Goal: Task Accomplishment & Management: Manage account settings

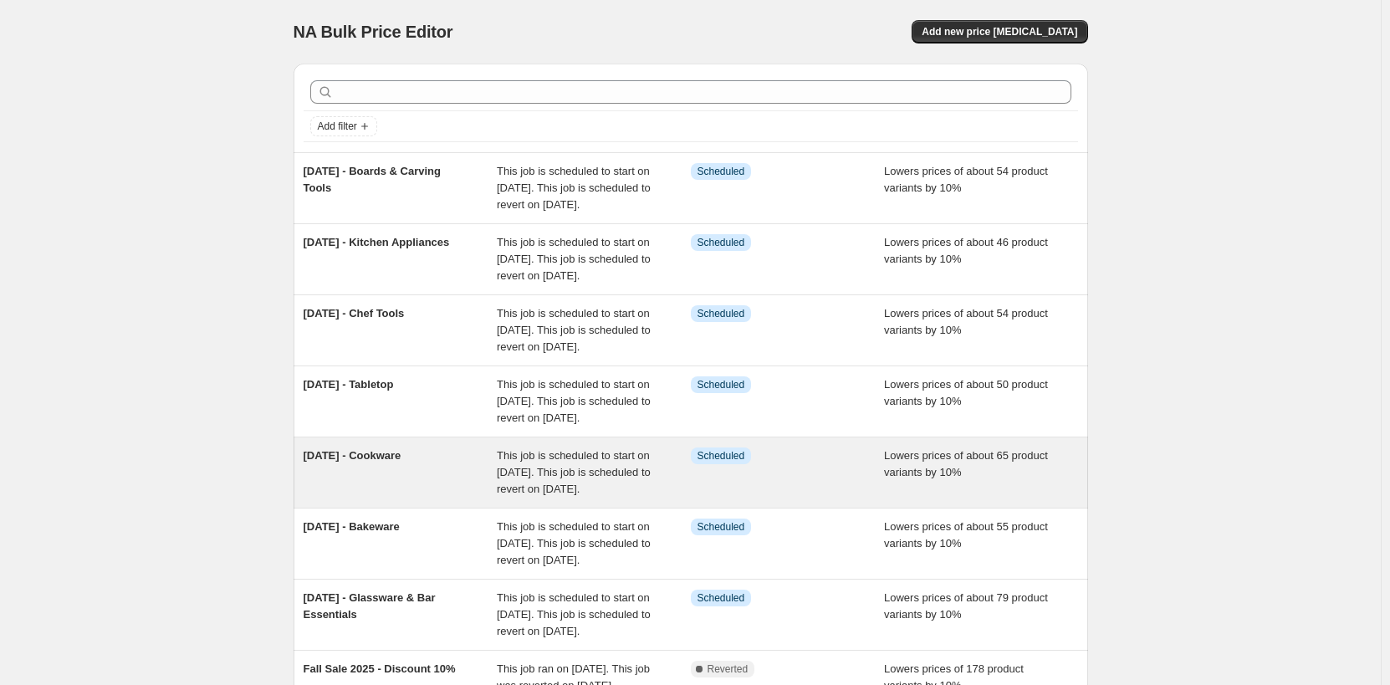
click at [833, 464] on div "Info Scheduled" at bounding box center [775, 456] width 169 height 17
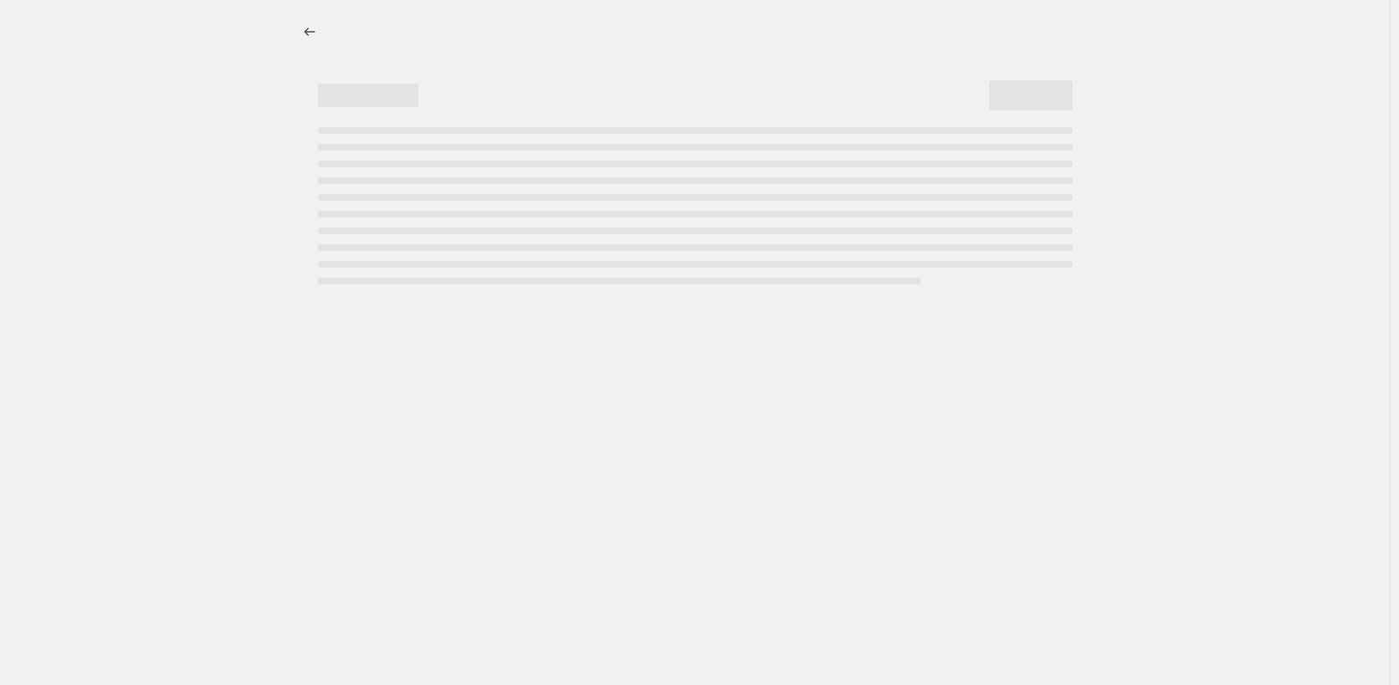
select select "percentage"
select select "no_change"
select select "not_equal"
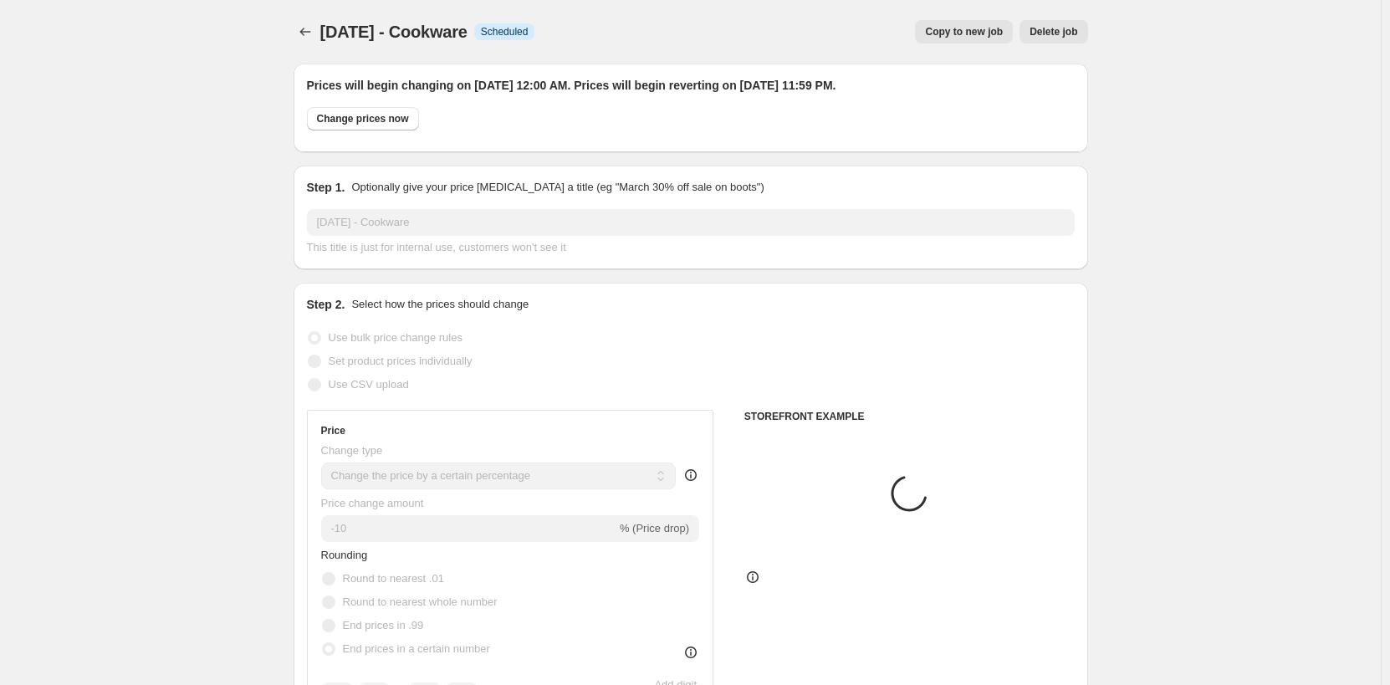
select select "collection"
select select "tag"
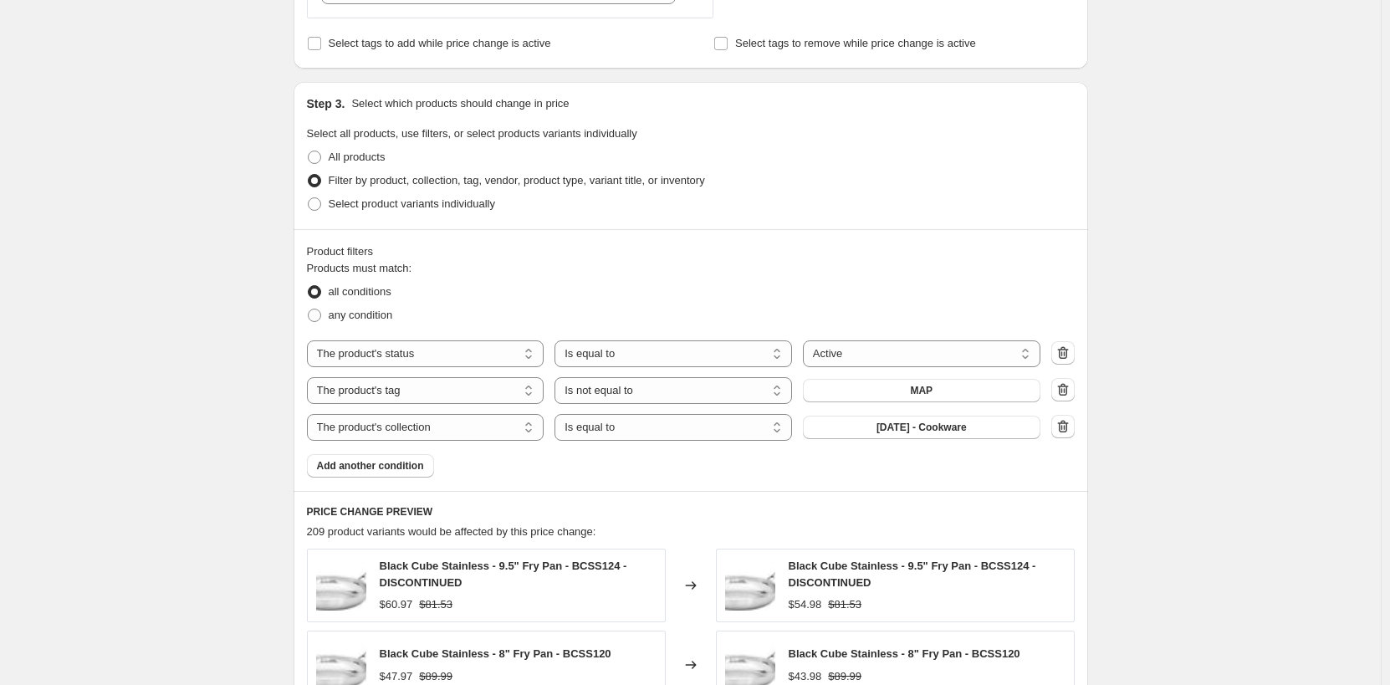
scroll to position [1004, 0]
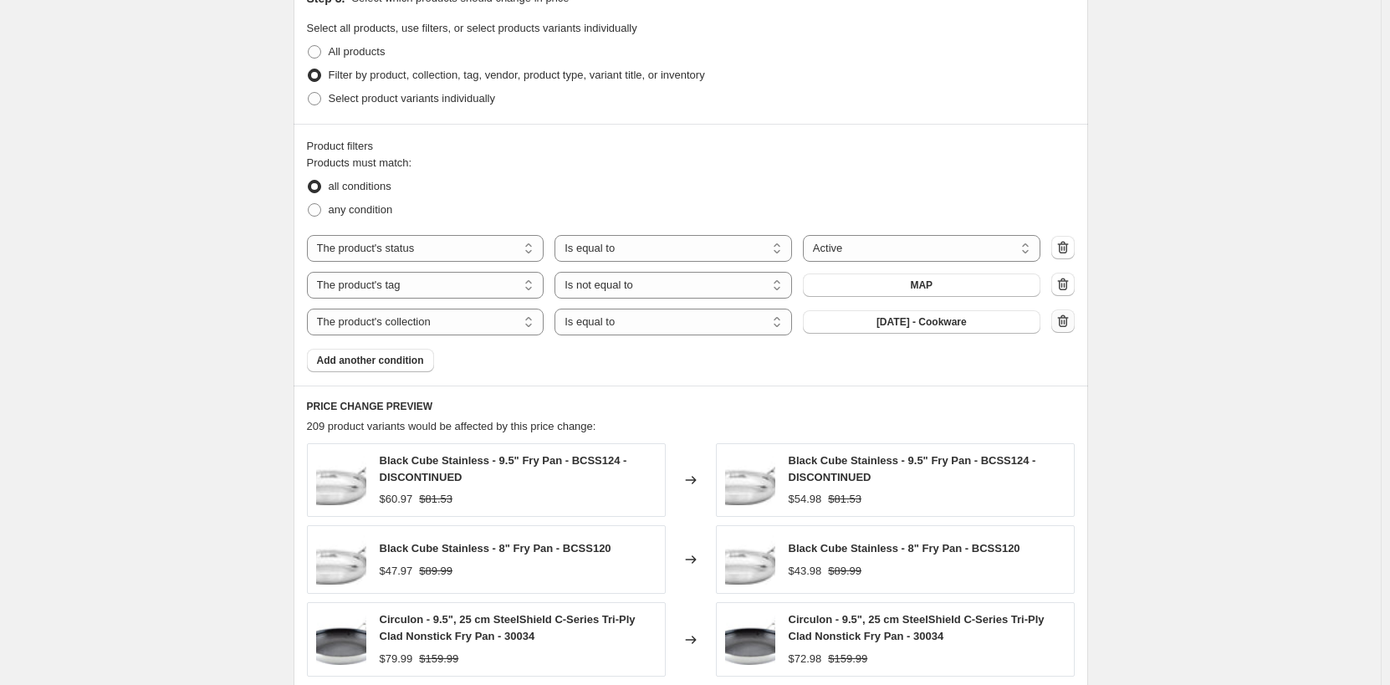
click at [1068, 325] on icon "button" at bounding box center [1062, 321] width 11 height 13
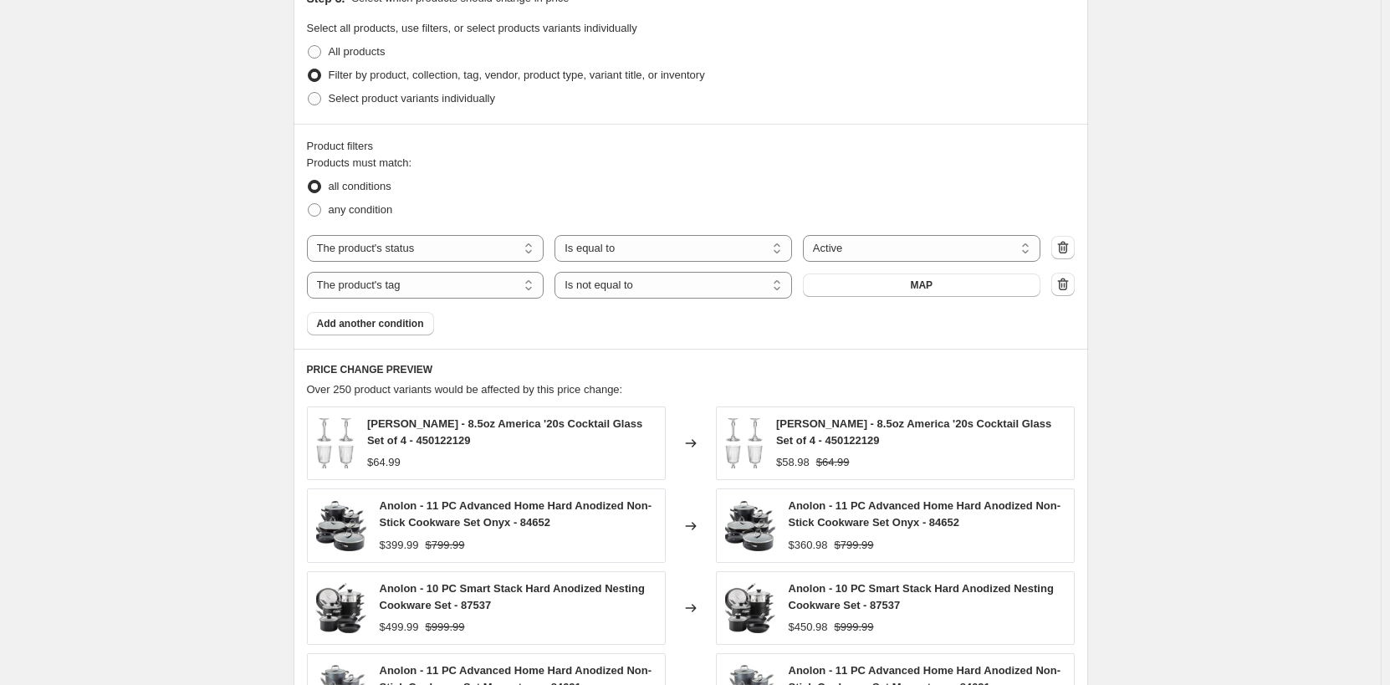
drag, startPoint x: 389, startPoint y: 323, endPoint x: 644, endPoint y: 360, distance: 257.8
click at [391, 325] on span "Add another condition" at bounding box center [370, 323] width 107 height 13
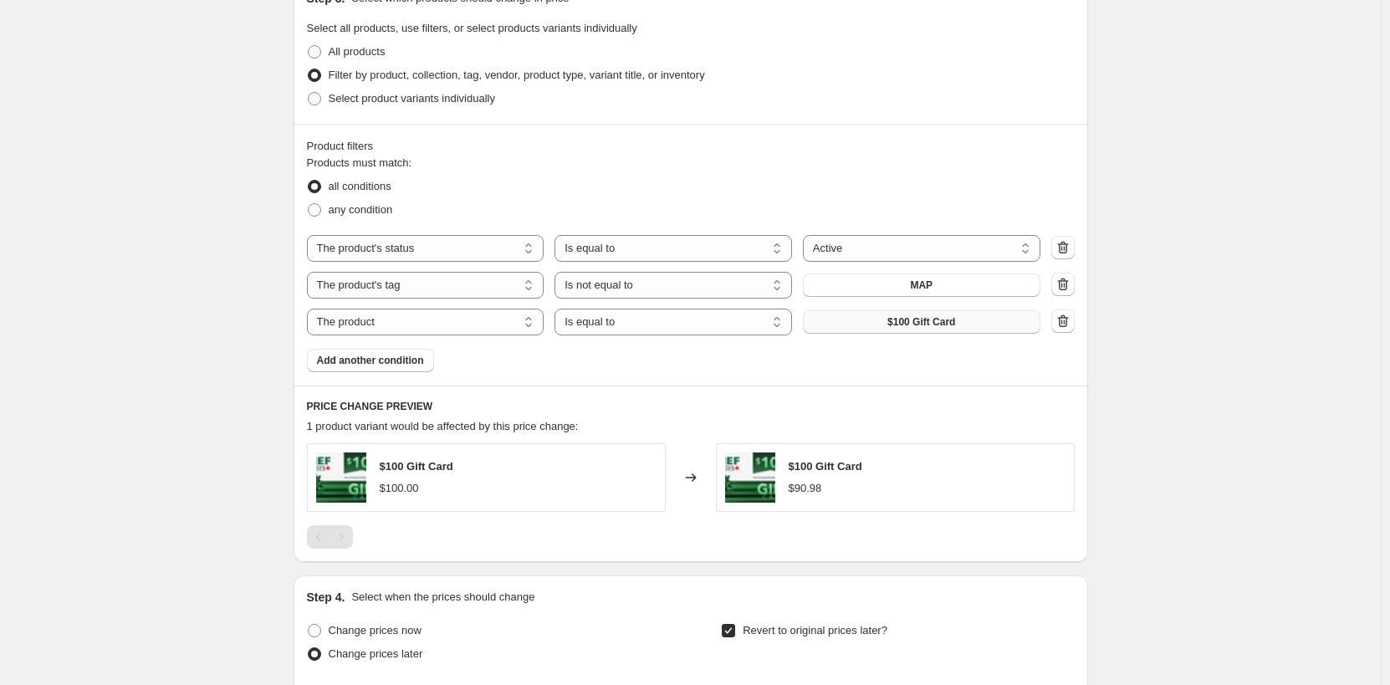
click at [929, 325] on span "$100 Gift Card" at bounding box center [922, 321] width 68 height 13
click at [449, 322] on select "The product The product's collection The product's tag The product's vendor The…" at bounding box center [426, 322] width 238 height 27
select select "collection"
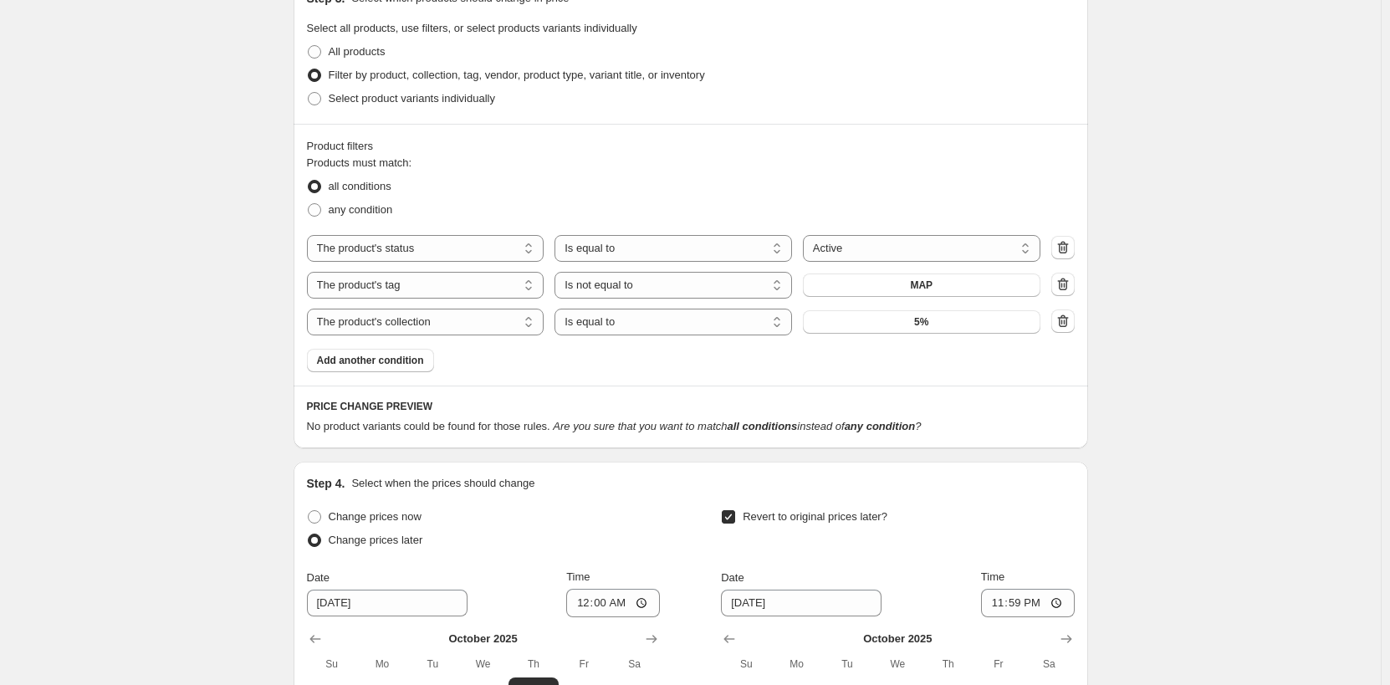
click at [925, 322] on span "5%" at bounding box center [921, 321] width 14 height 13
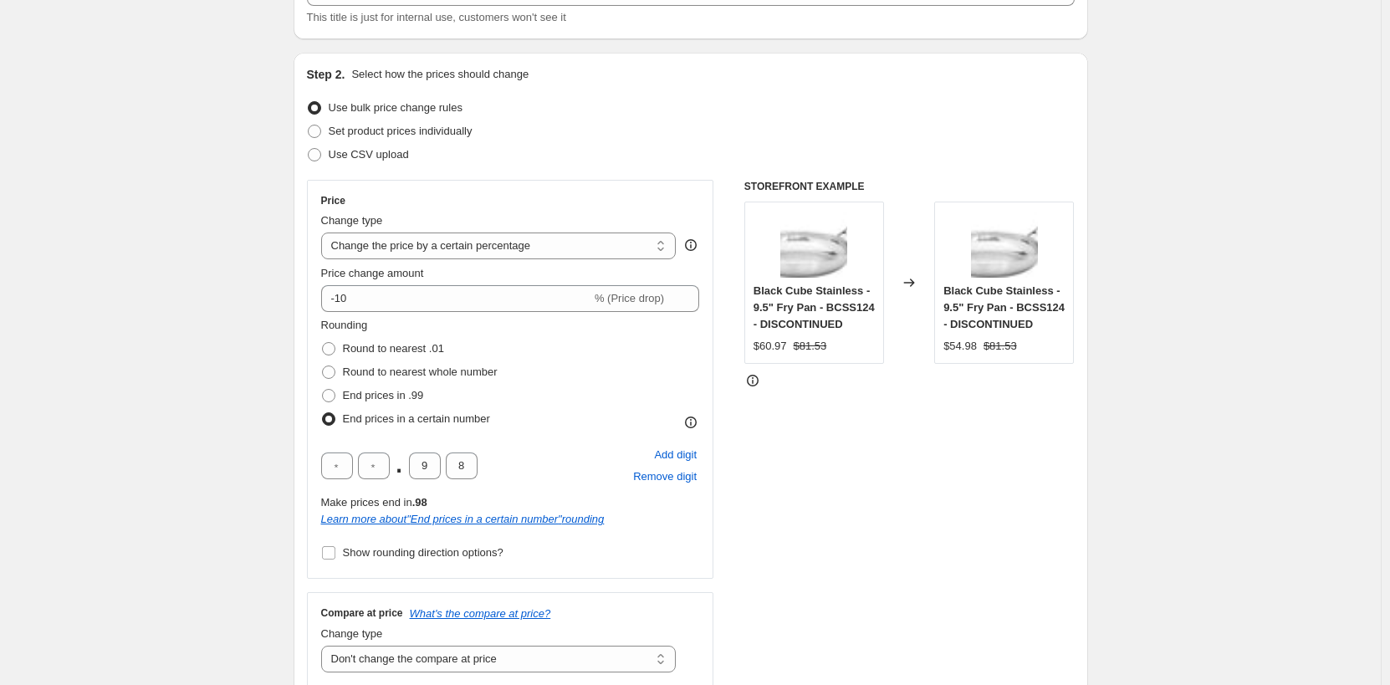
scroll to position [0, 0]
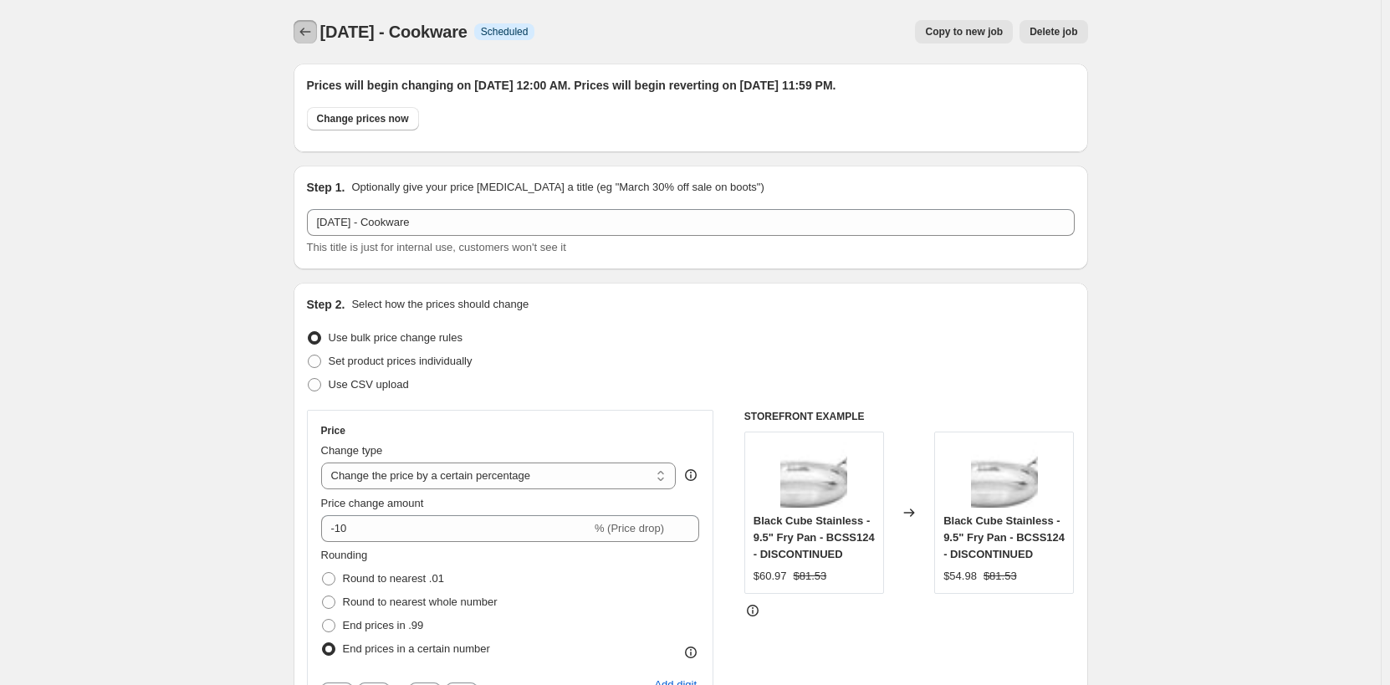
click at [309, 35] on icon "Price change jobs" at bounding box center [305, 31] width 17 height 17
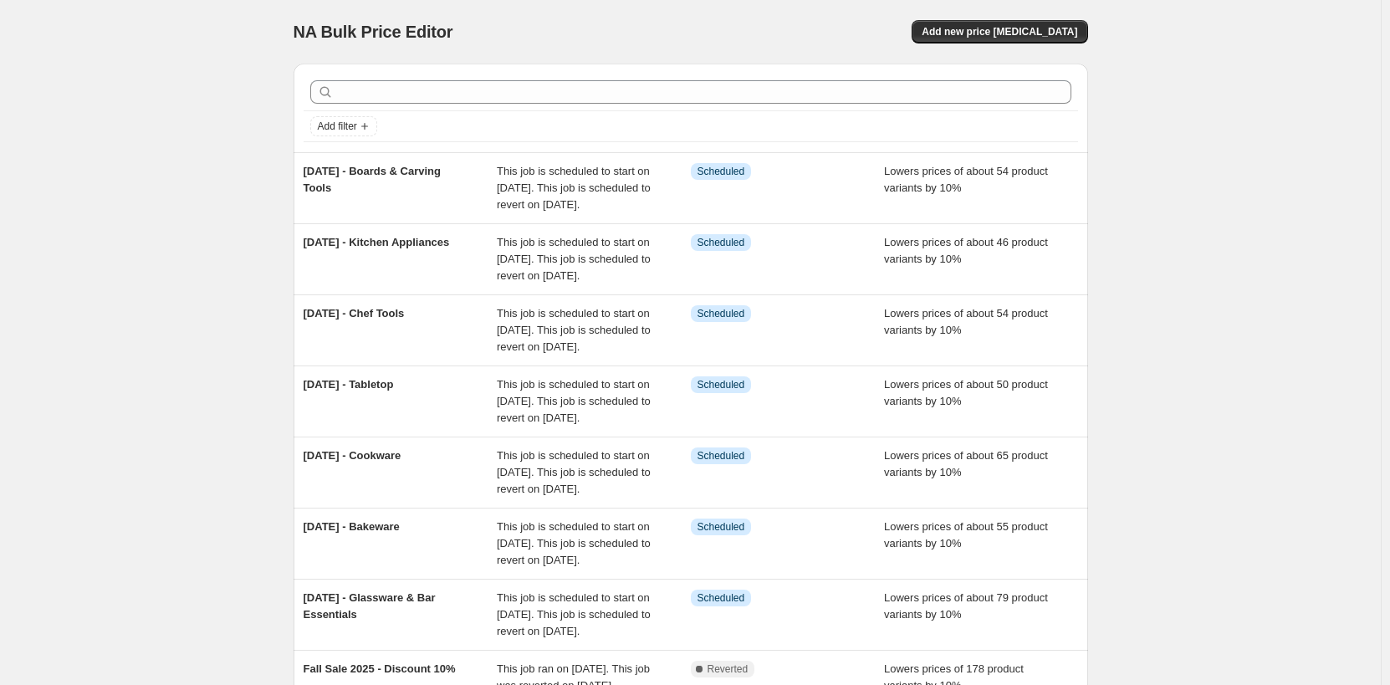
click at [721, 19] on div "NA Bulk Price Editor. This page is ready NA Bulk Price Editor Add new price [ME…" at bounding box center [691, 32] width 795 height 64
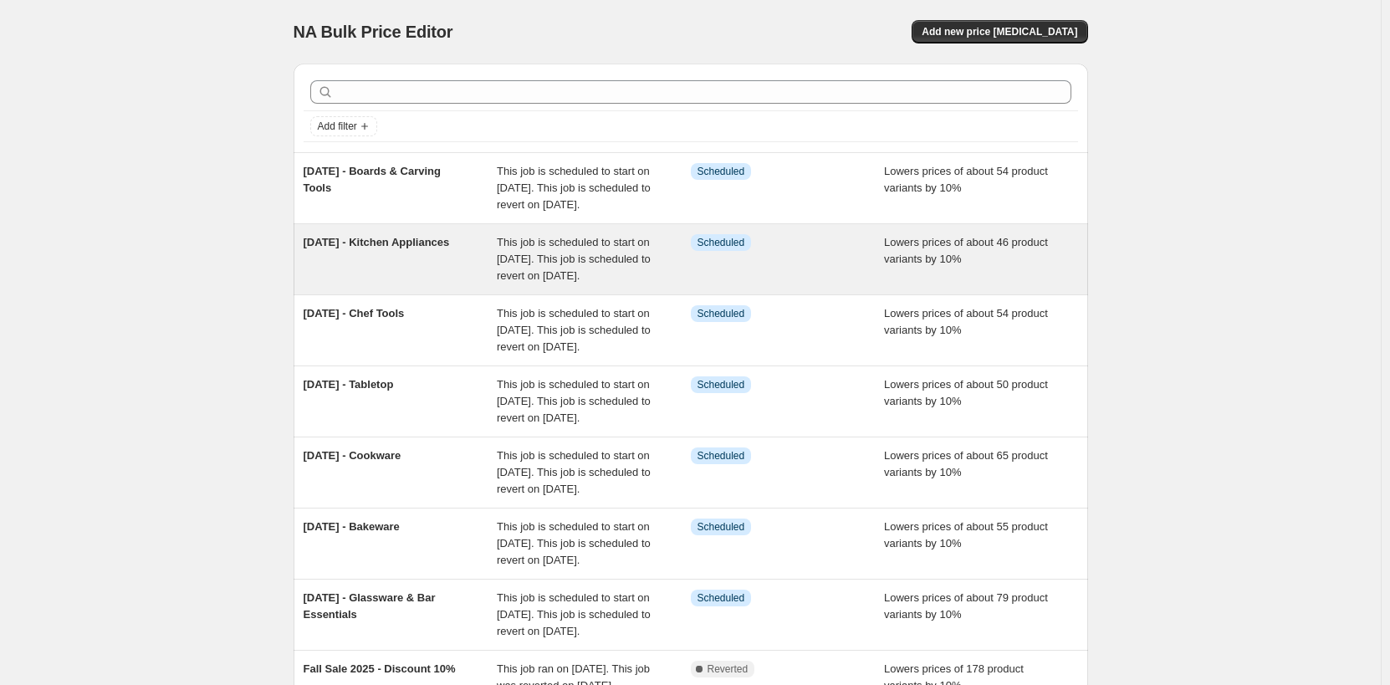
click at [462, 269] on div "[DATE] - Kitchen Appliances" at bounding box center [401, 259] width 194 height 50
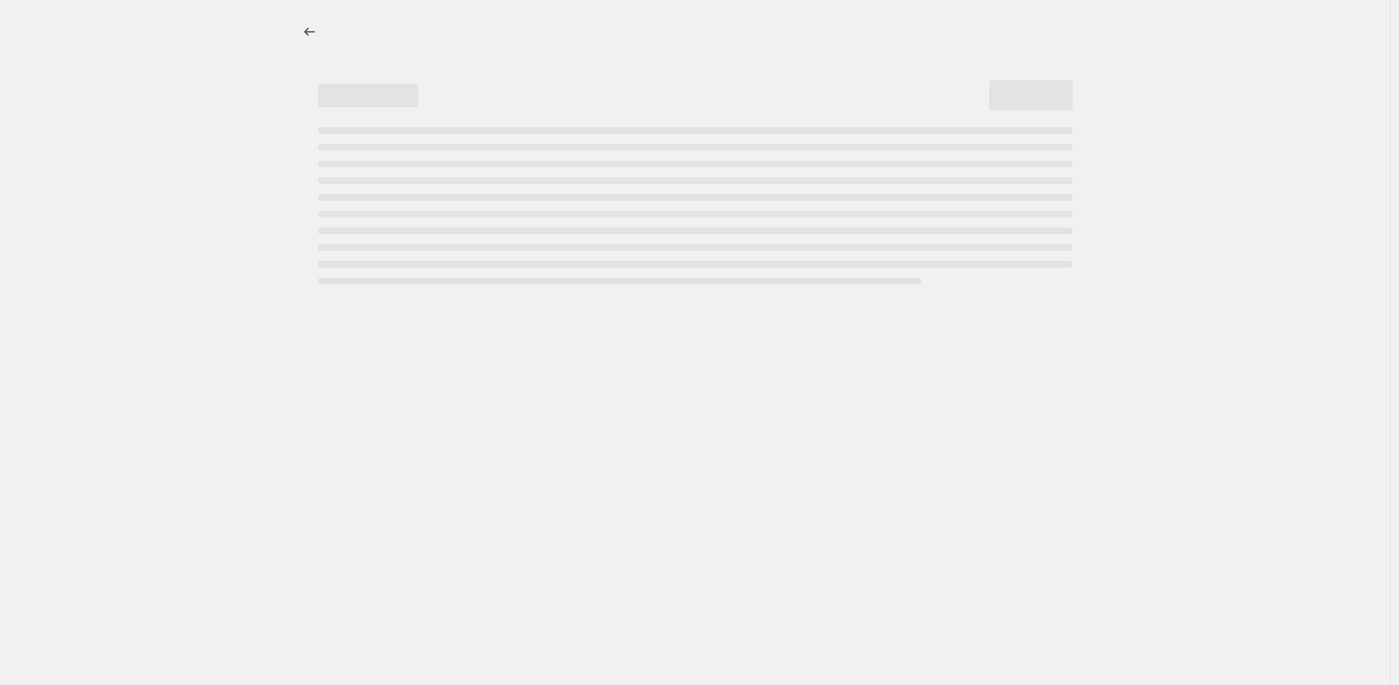
select select "percentage"
select select "no_change"
select select "product_status"
select select "tag"
select select "not_equal"
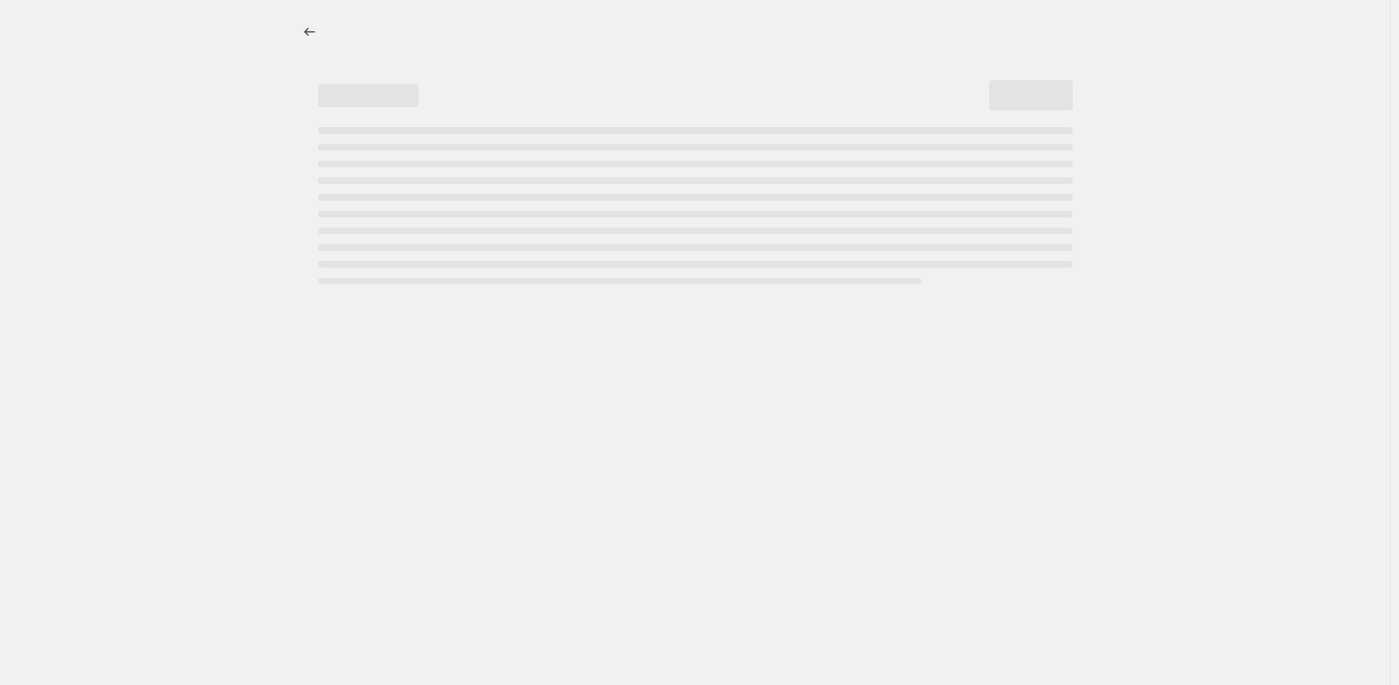
select select "collection"
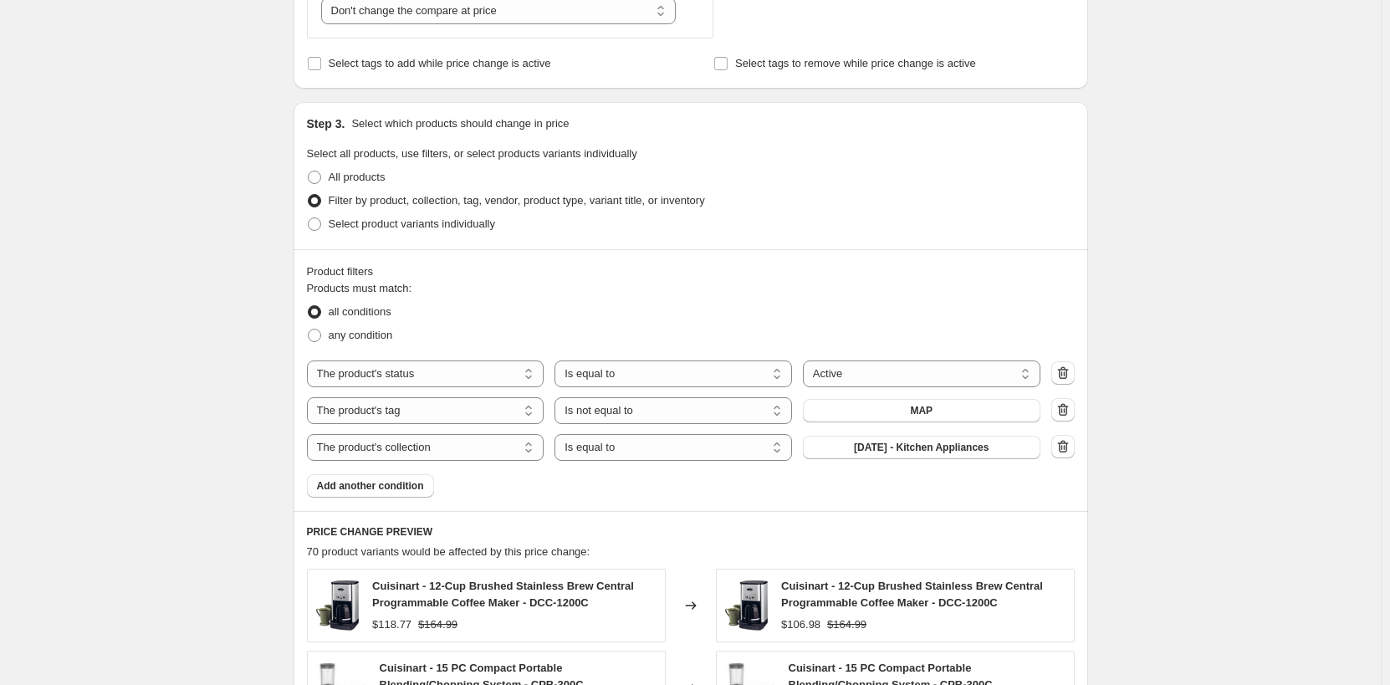
scroll to position [1004, 0]
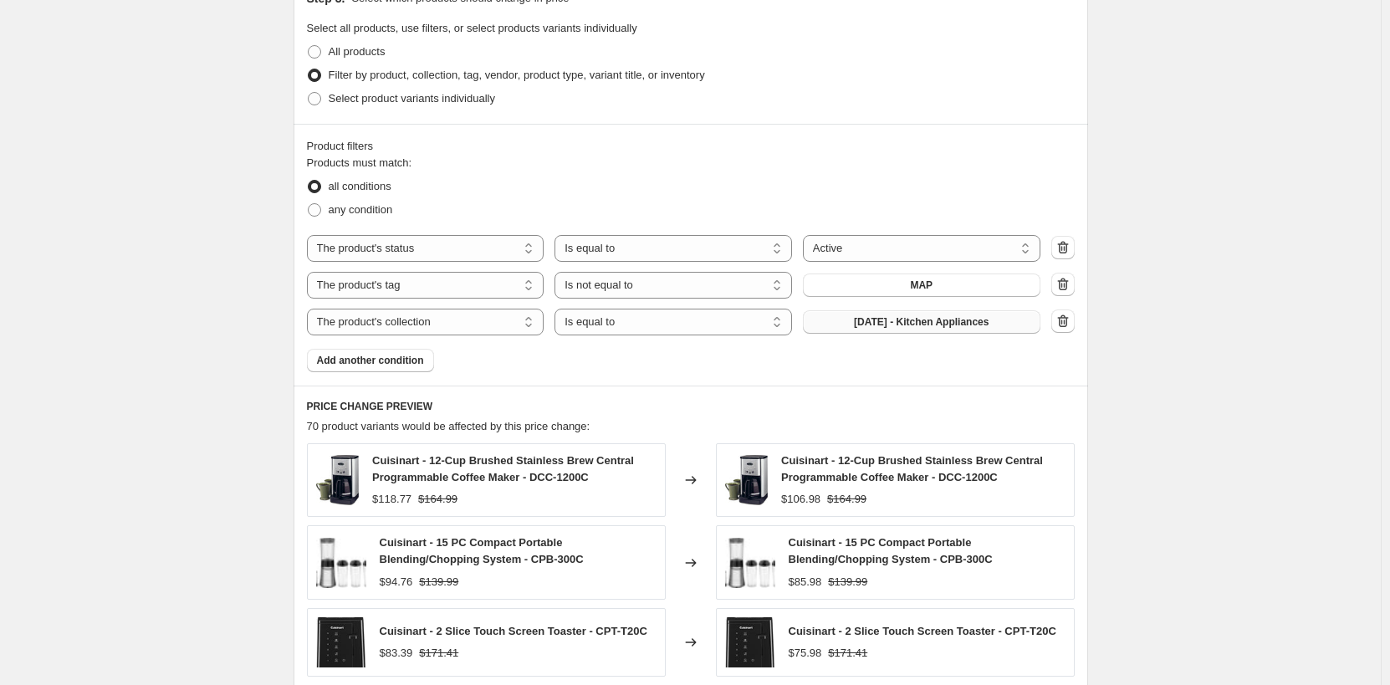
click at [985, 327] on span "[DATE] - Kitchen Appliances" at bounding box center [921, 321] width 135 height 13
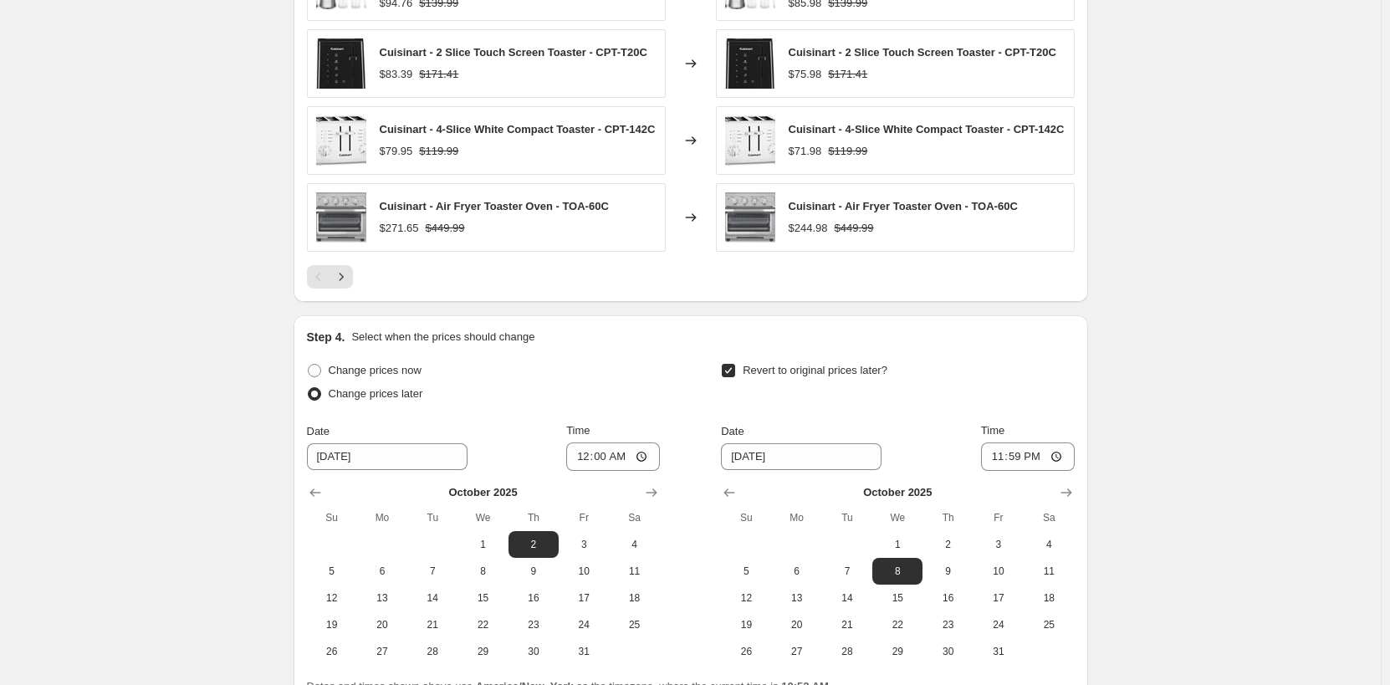
scroll to position [1746, 0]
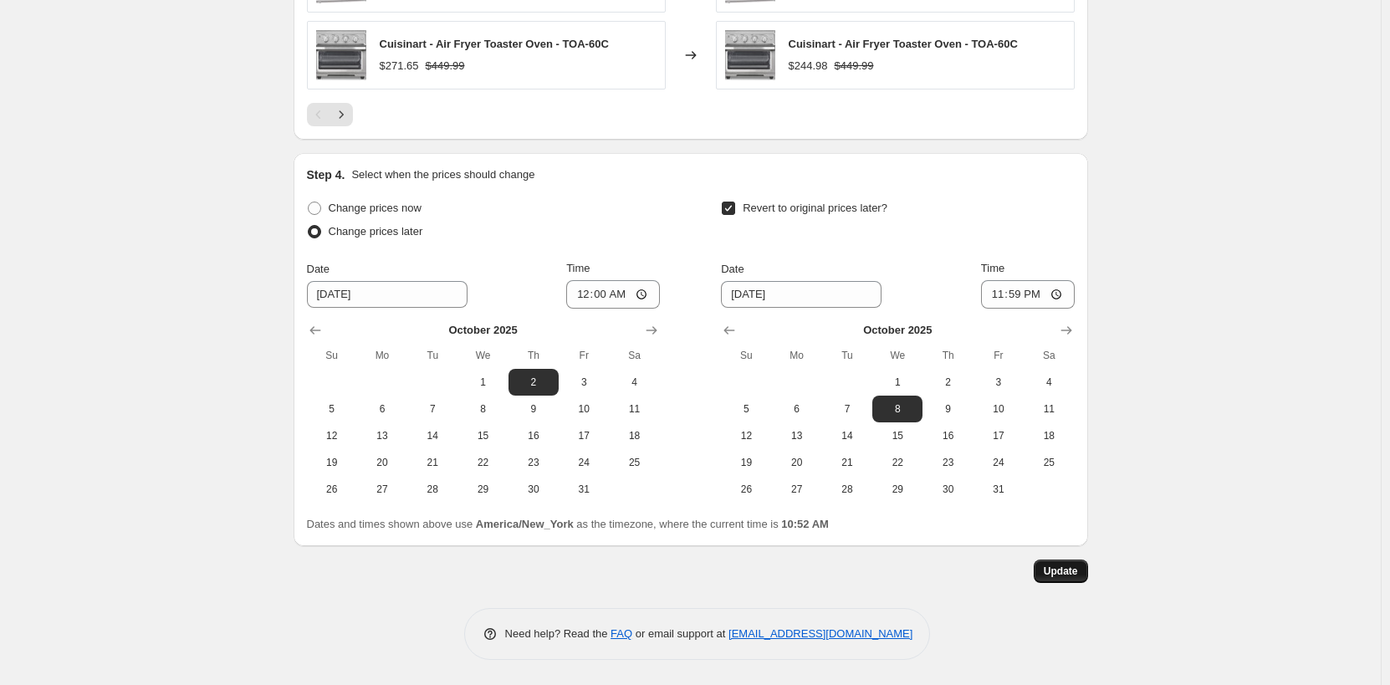
click at [1074, 578] on button "Update" at bounding box center [1061, 571] width 54 height 23
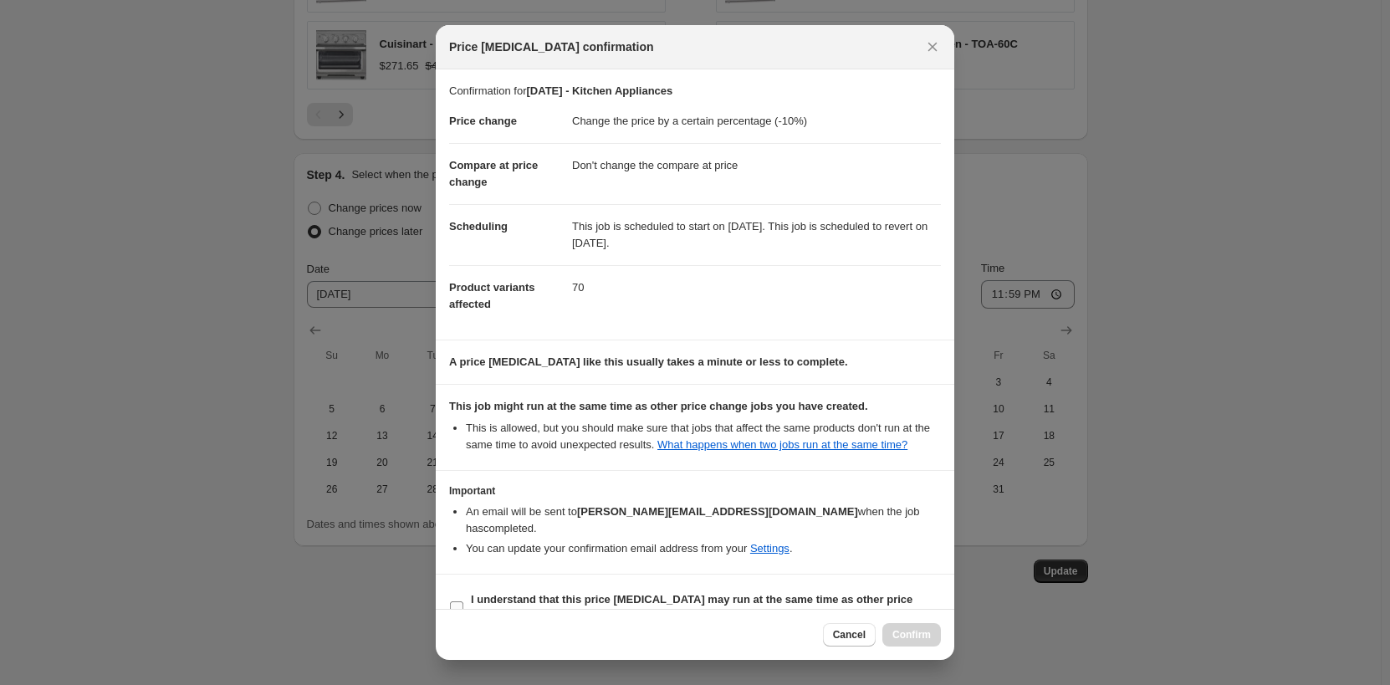
click at [513, 593] on b "I understand that this price [MEDICAL_DATA] may run at the same time as other p…" at bounding box center [692, 607] width 442 height 29
click at [463, 601] on input "I understand that this price [MEDICAL_DATA] may run at the same time as other p…" at bounding box center [456, 607] width 13 height 13
checkbox input "true"
drag, startPoint x: 907, startPoint y: 641, endPoint x: 990, endPoint y: 611, distance: 88.9
click at [908, 641] on span "Confirm" at bounding box center [912, 634] width 38 height 13
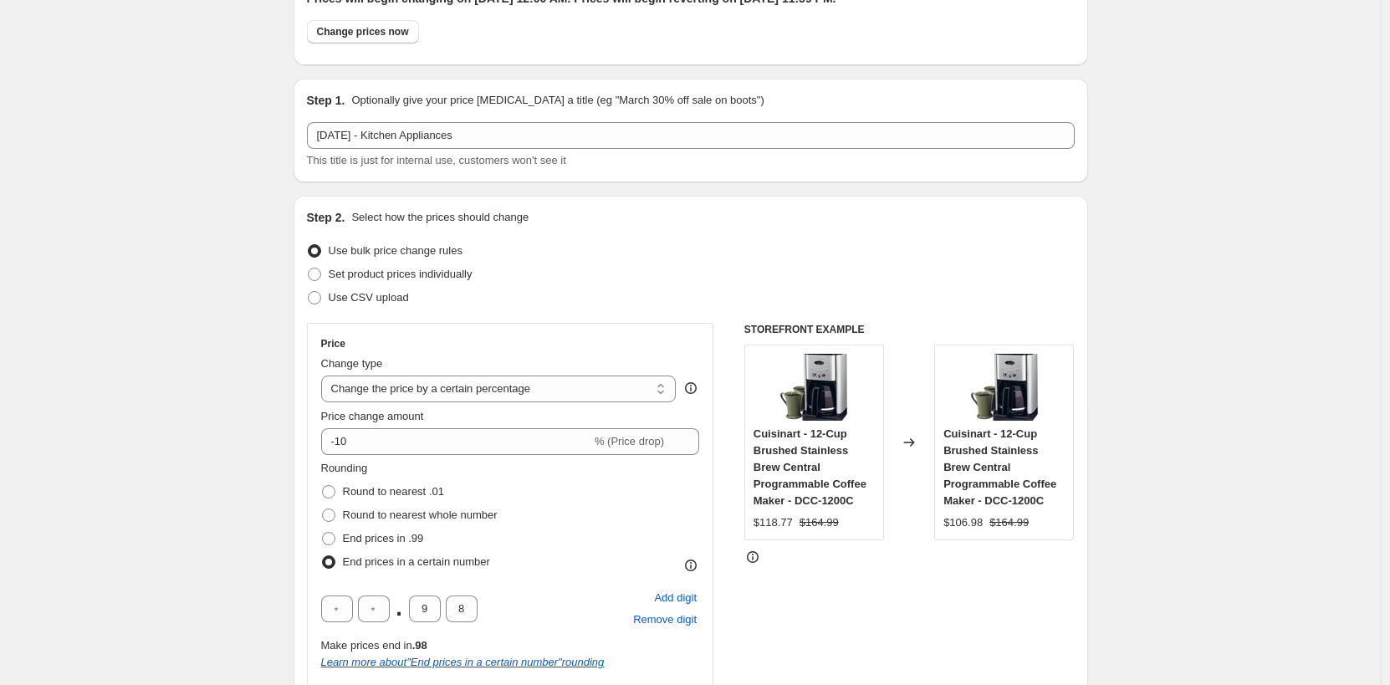
scroll to position [0, 0]
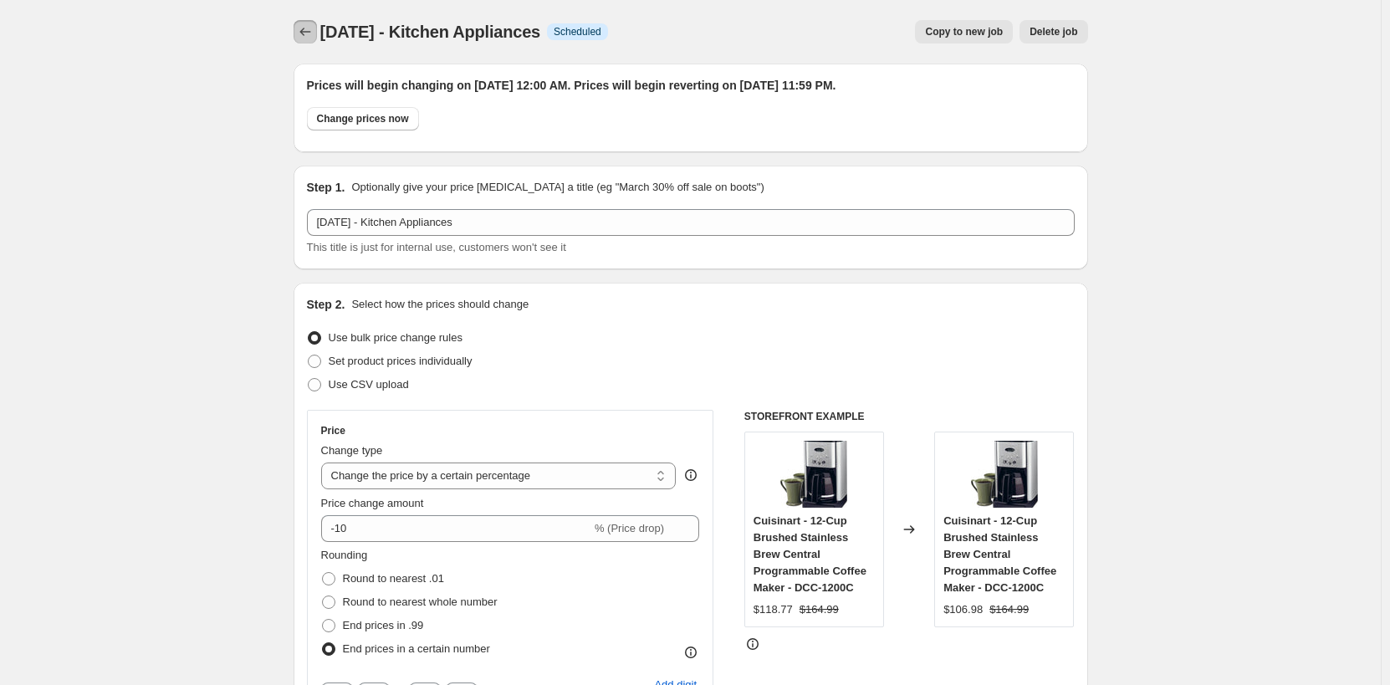
click at [307, 37] on icon "Price change jobs" at bounding box center [305, 31] width 17 height 17
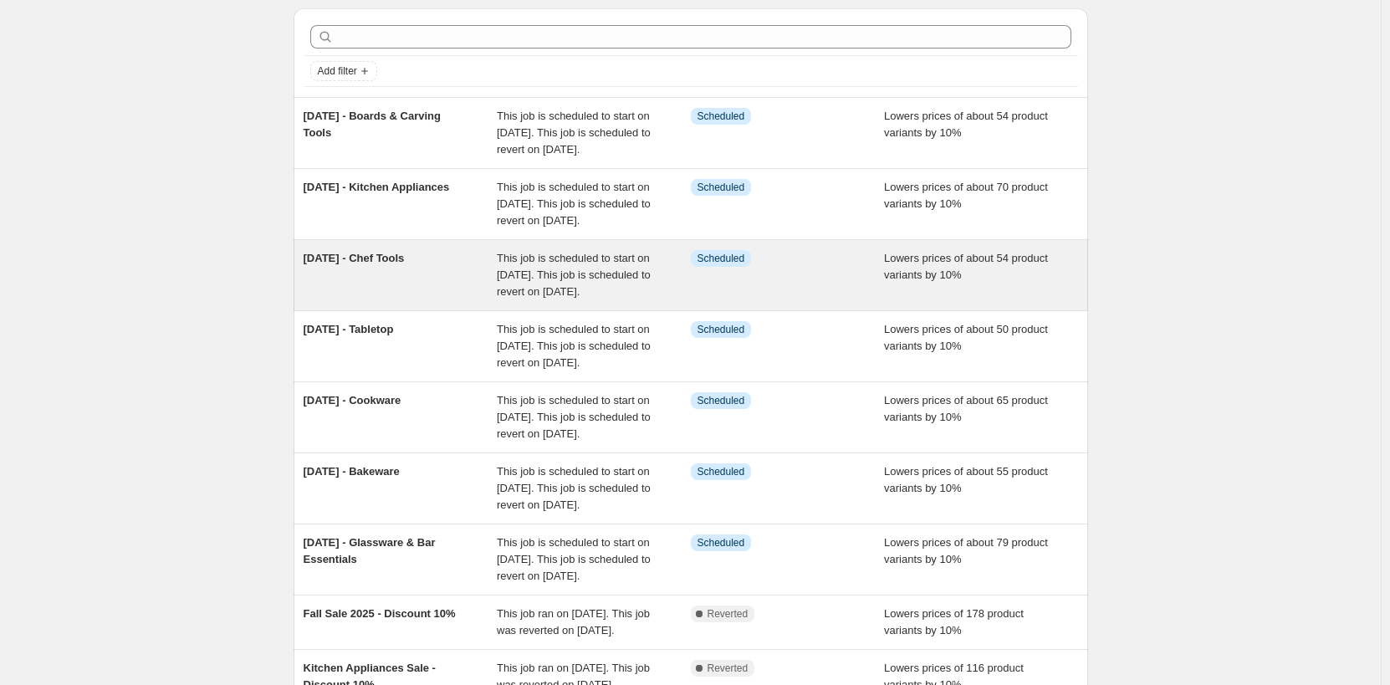
scroll to position [84, 0]
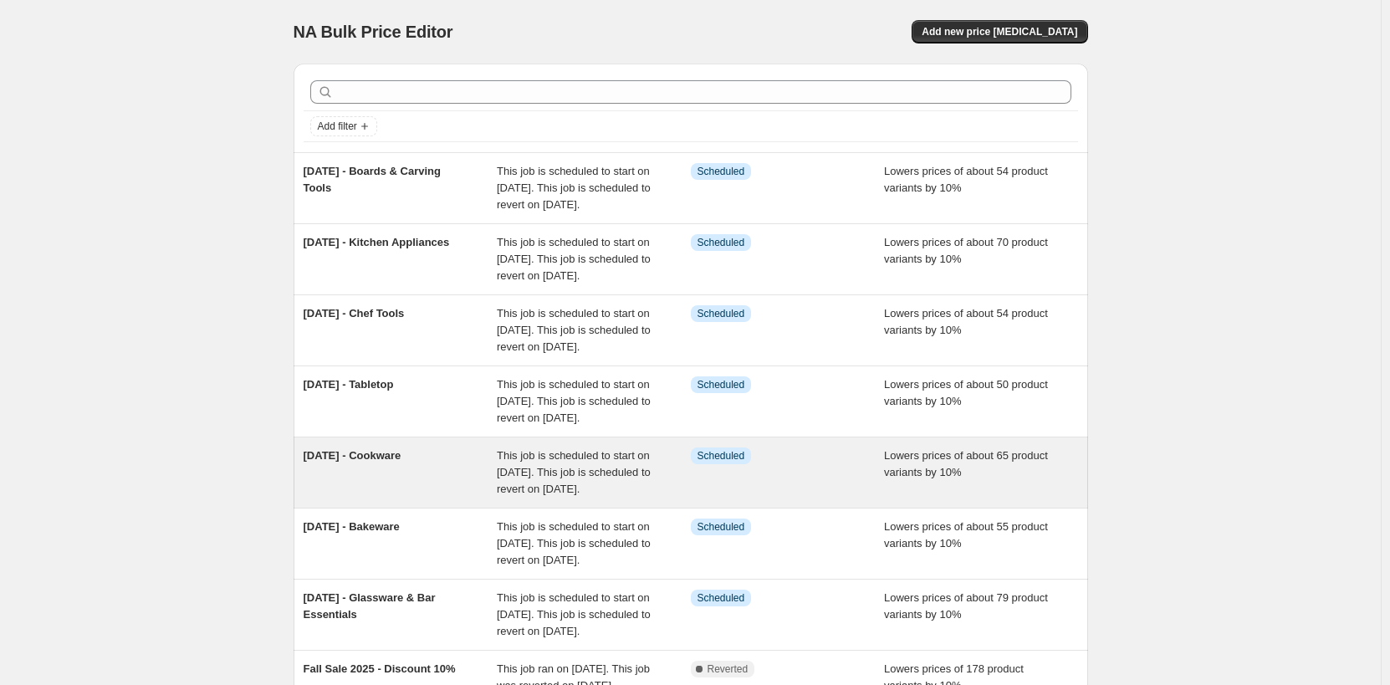
click at [446, 498] on div "[DATE] - Cookware" at bounding box center [401, 473] width 194 height 50
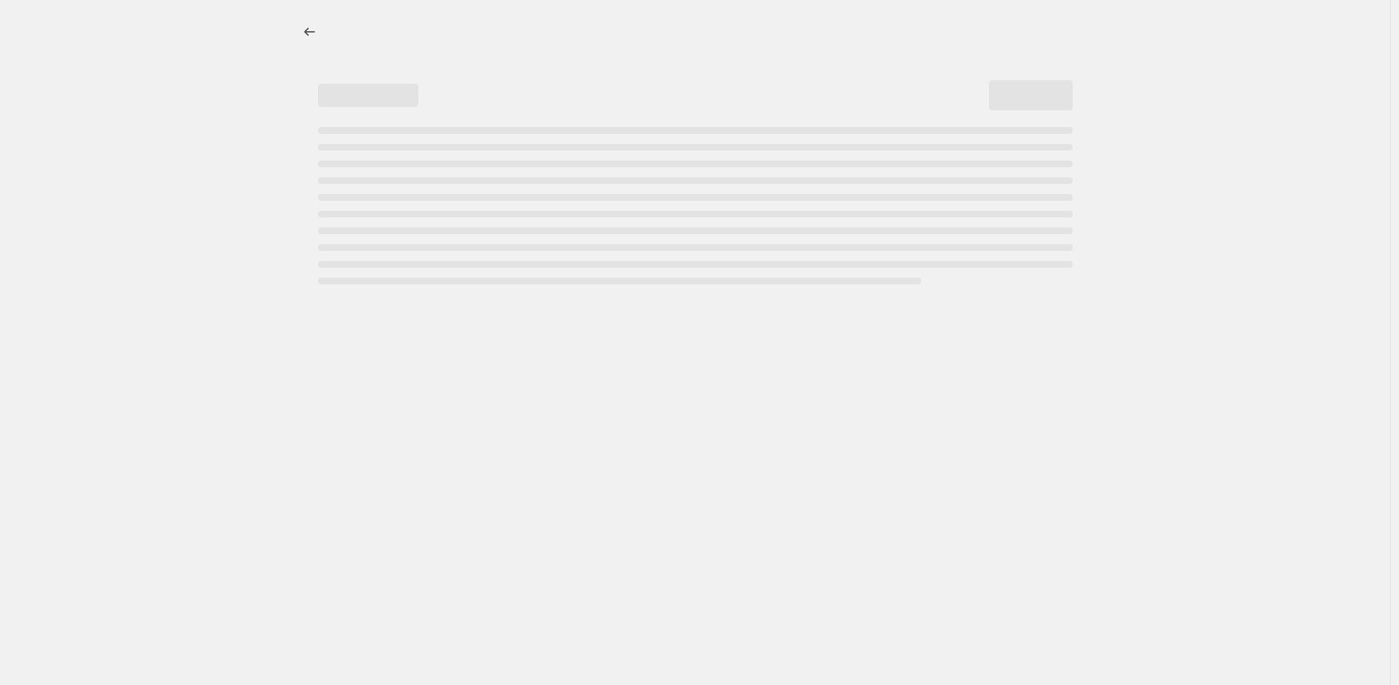
select select "percentage"
select select "no_change"
select select "product_status"
select select "tag"
select select "not_equal"
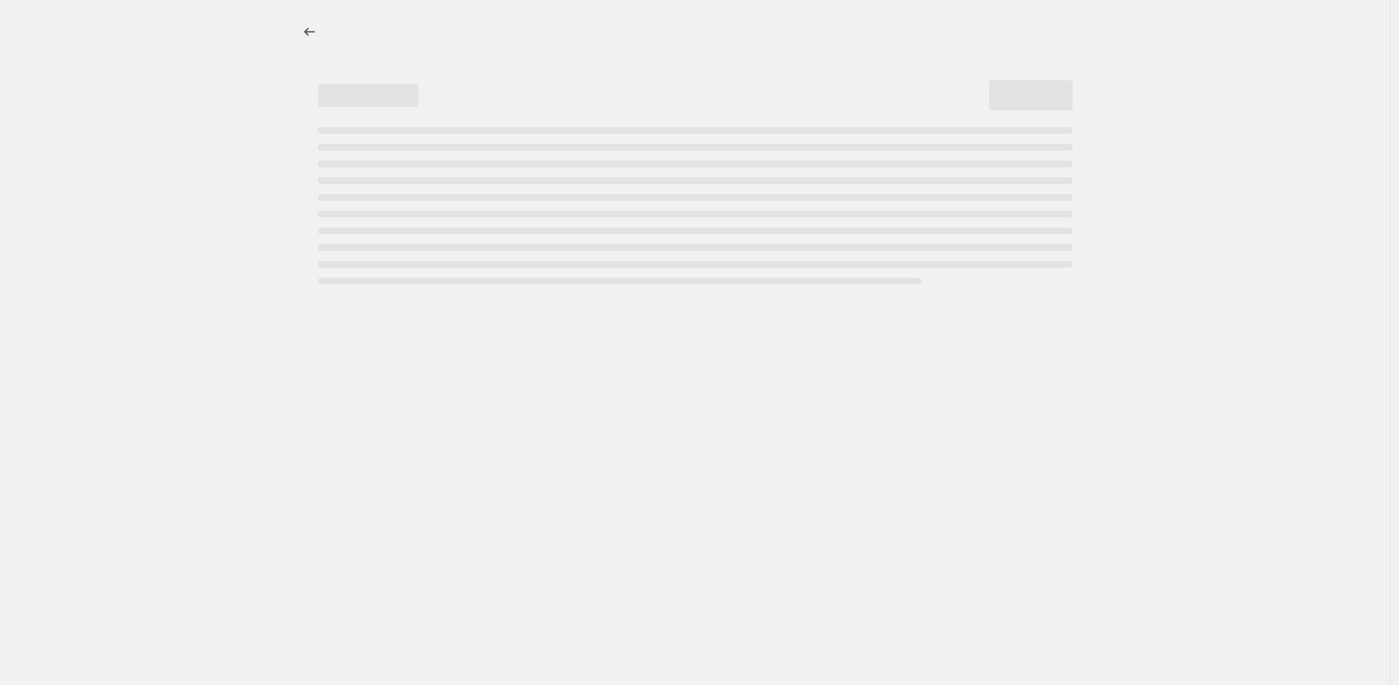
select select "collection"
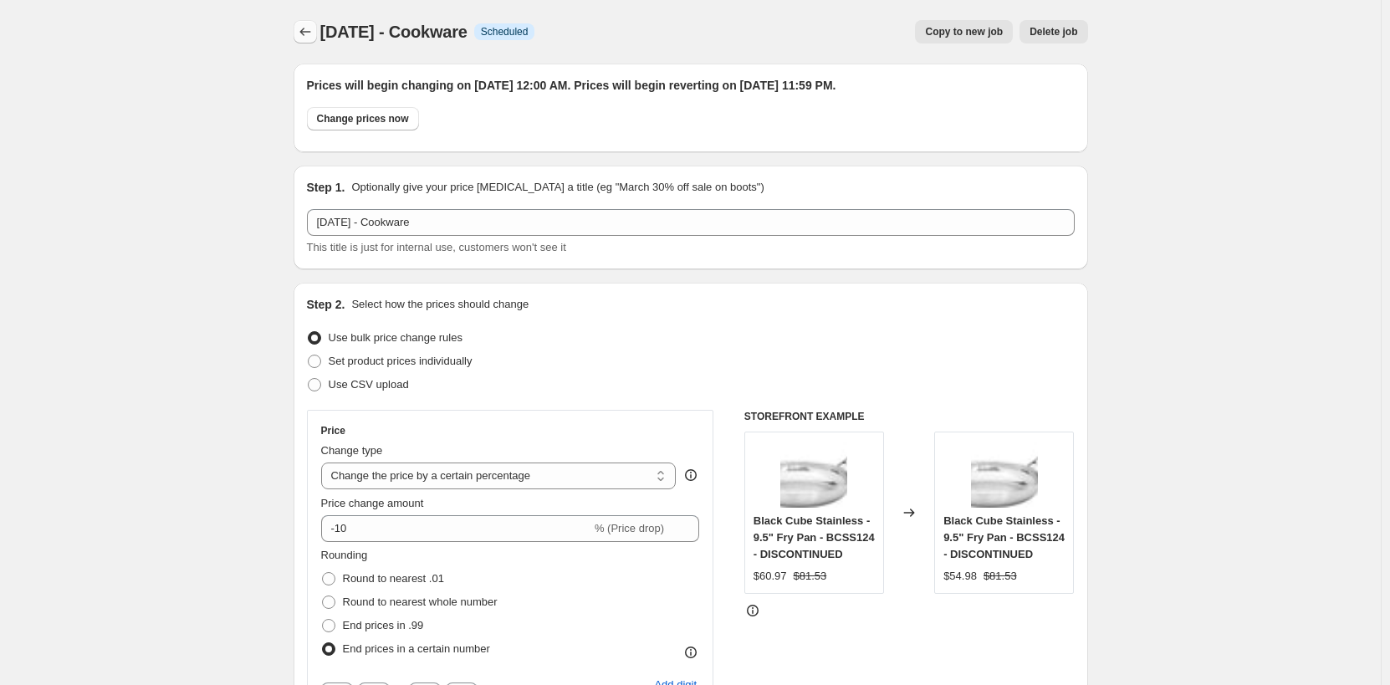
click at [307, 33] on icon "Price change jobs" at bounding box center [305, 31] width 17 height 17
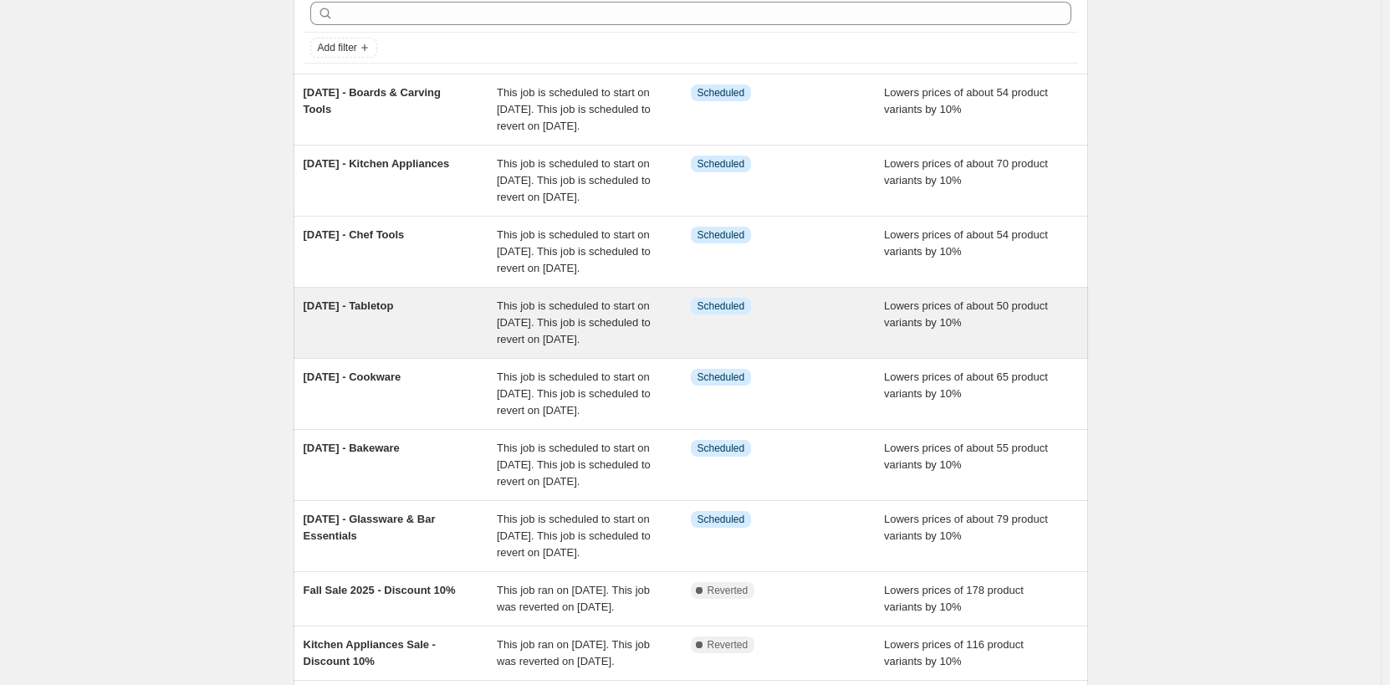
scroll to position [167, 0]
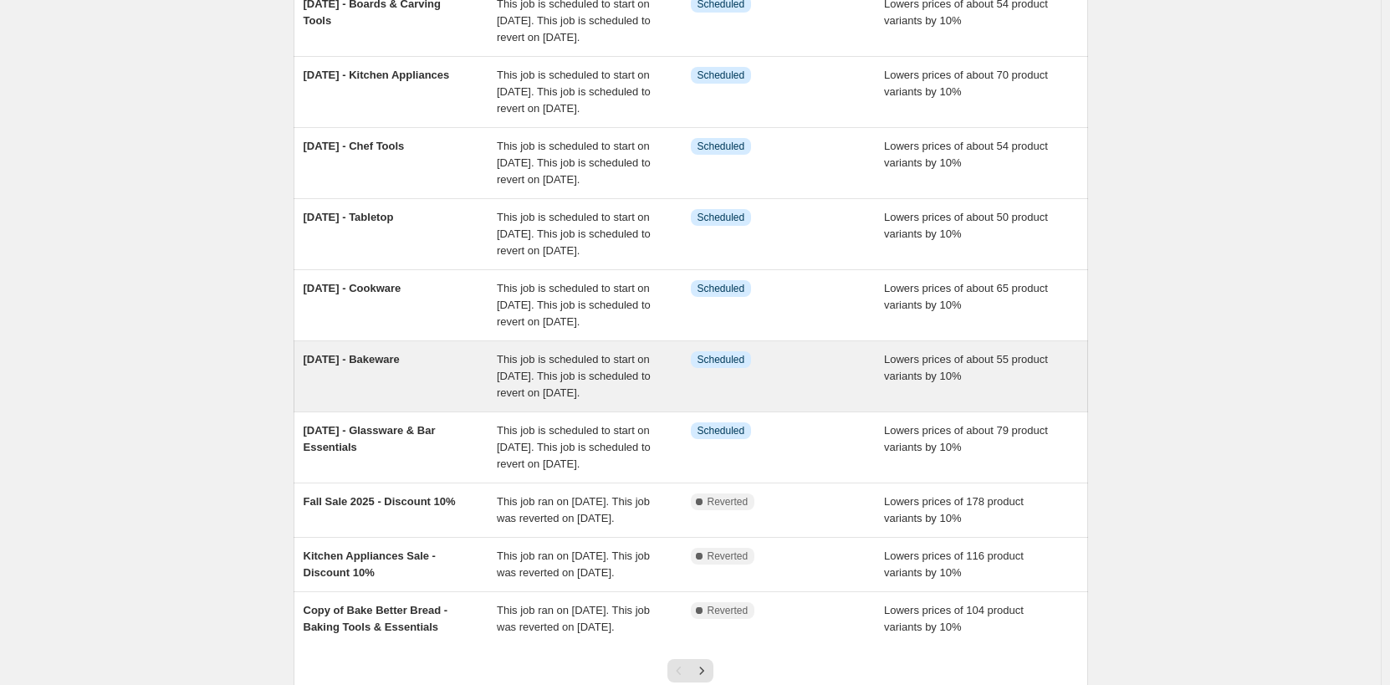
click at [763, 402] on div "Info Scheduled" at bounding box center [788, 376] width 194 height 50
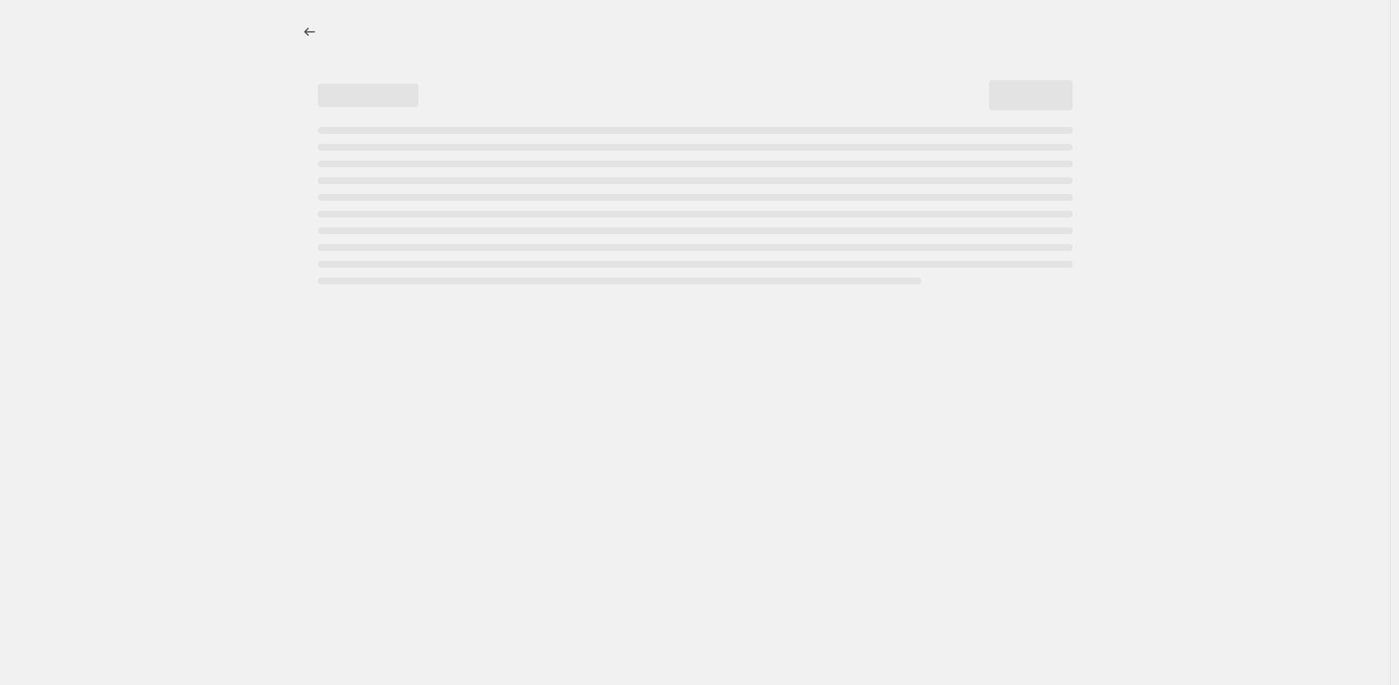
select select "percentage"
select select "no_change"
select select "product_status"
select select "tag"
select select "not_equal"
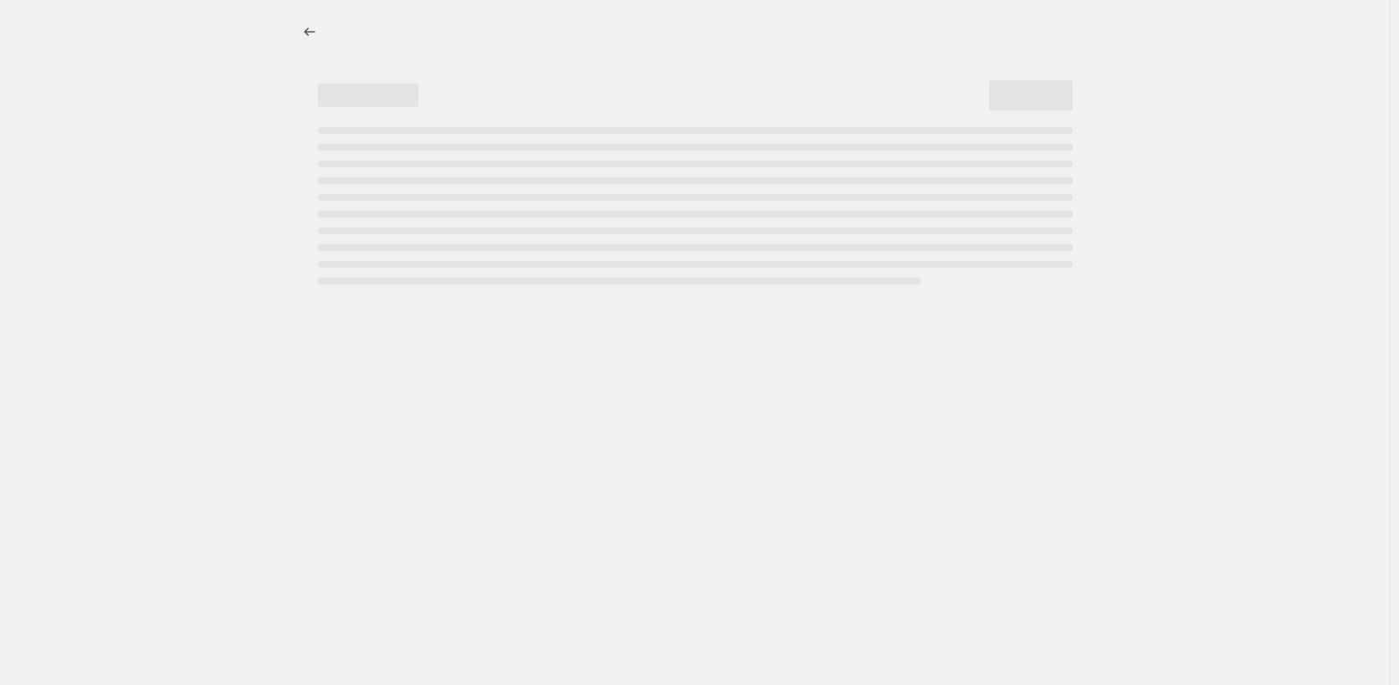
select select "collection"
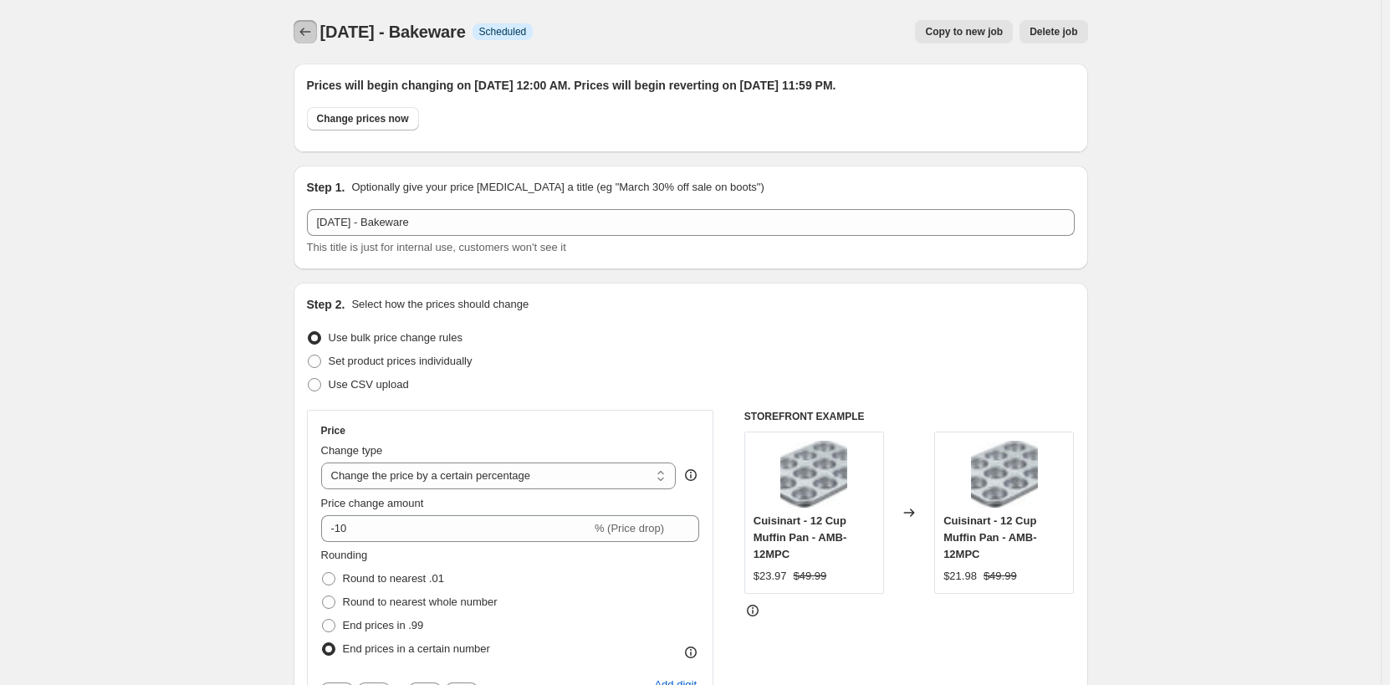
click at [303, 27] on button "Price change jobs" at bounding box center [305, 31] width 23 height 23
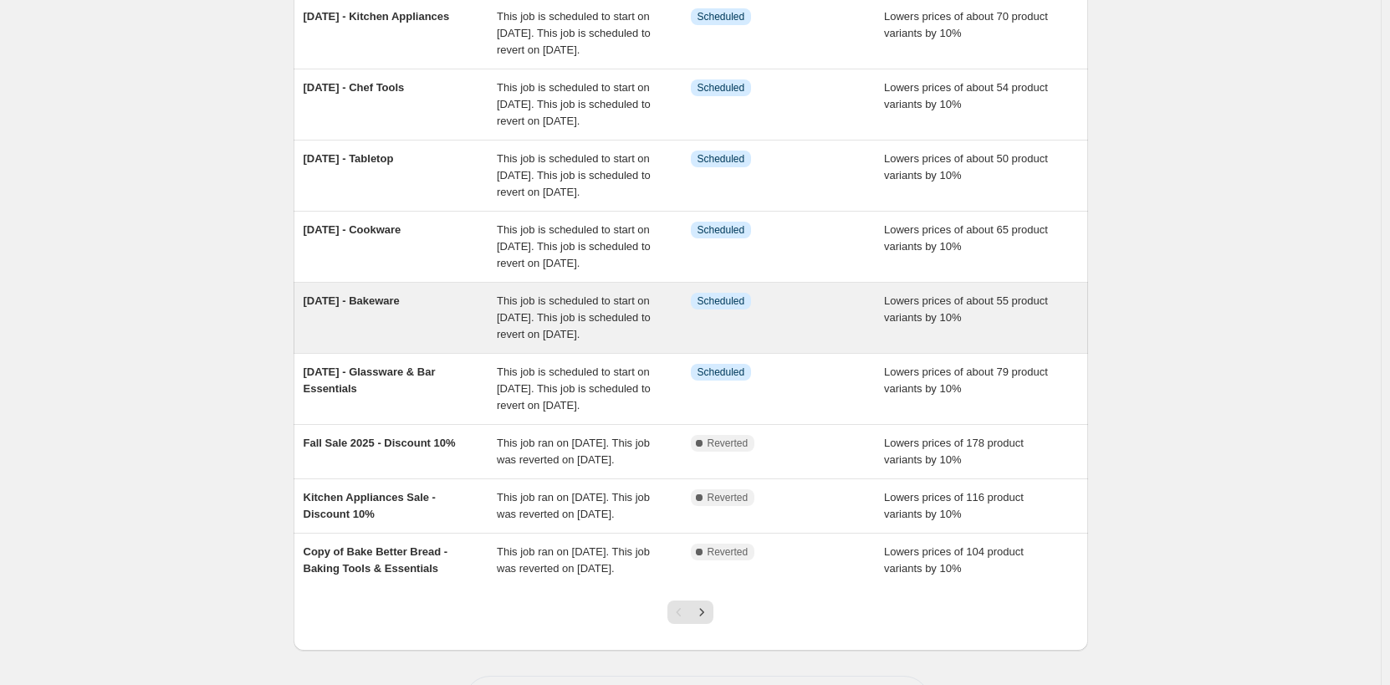
scroll to position [251, 0]
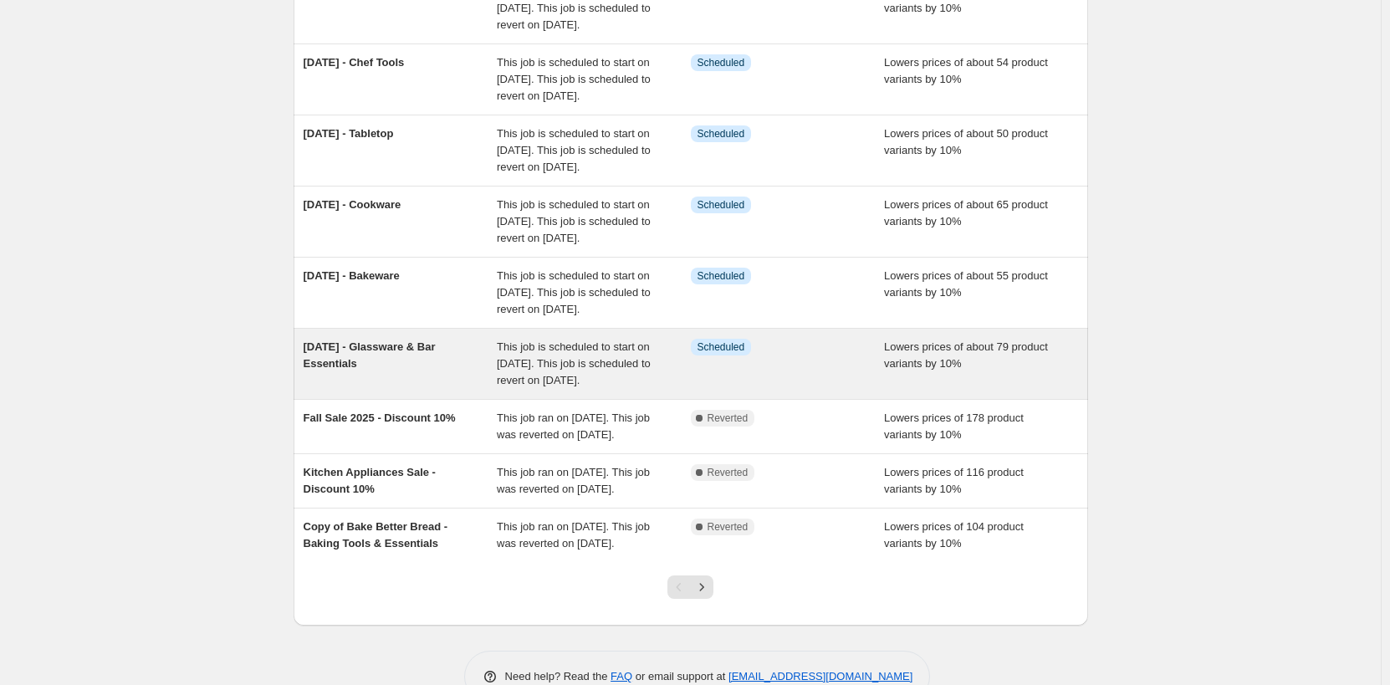
click at [837, 356] on div "Info Scheduled" at bounding box center [775, 347] width 169 height 17
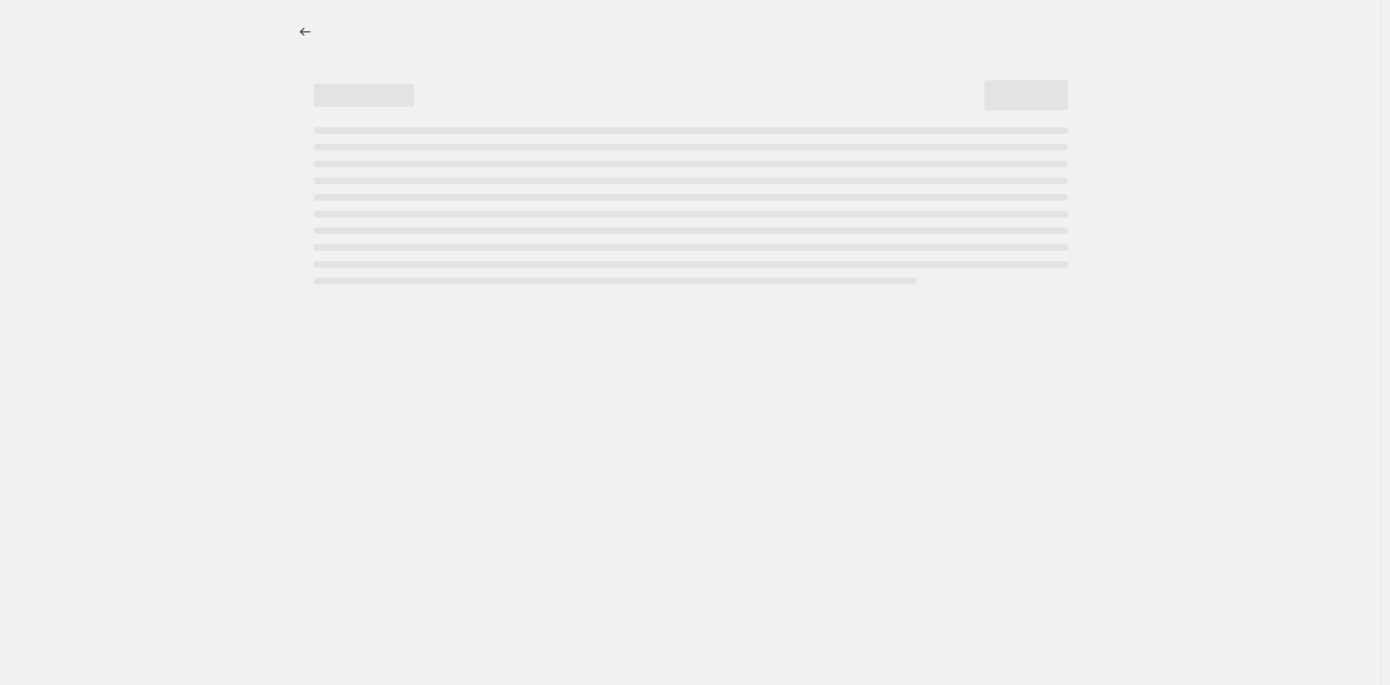
select select "percentage"
select select "no_change"
select select "product_status"
select select "tag"
select select "not_equal"
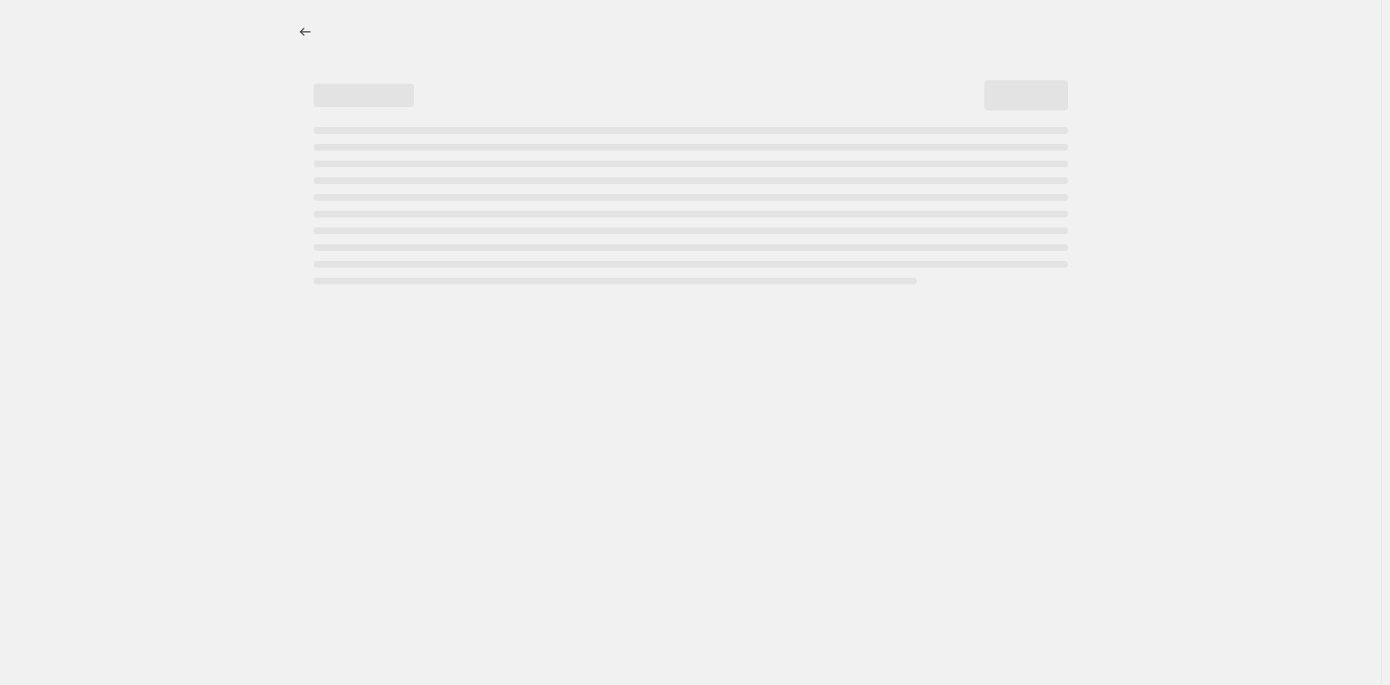
select select "collection"
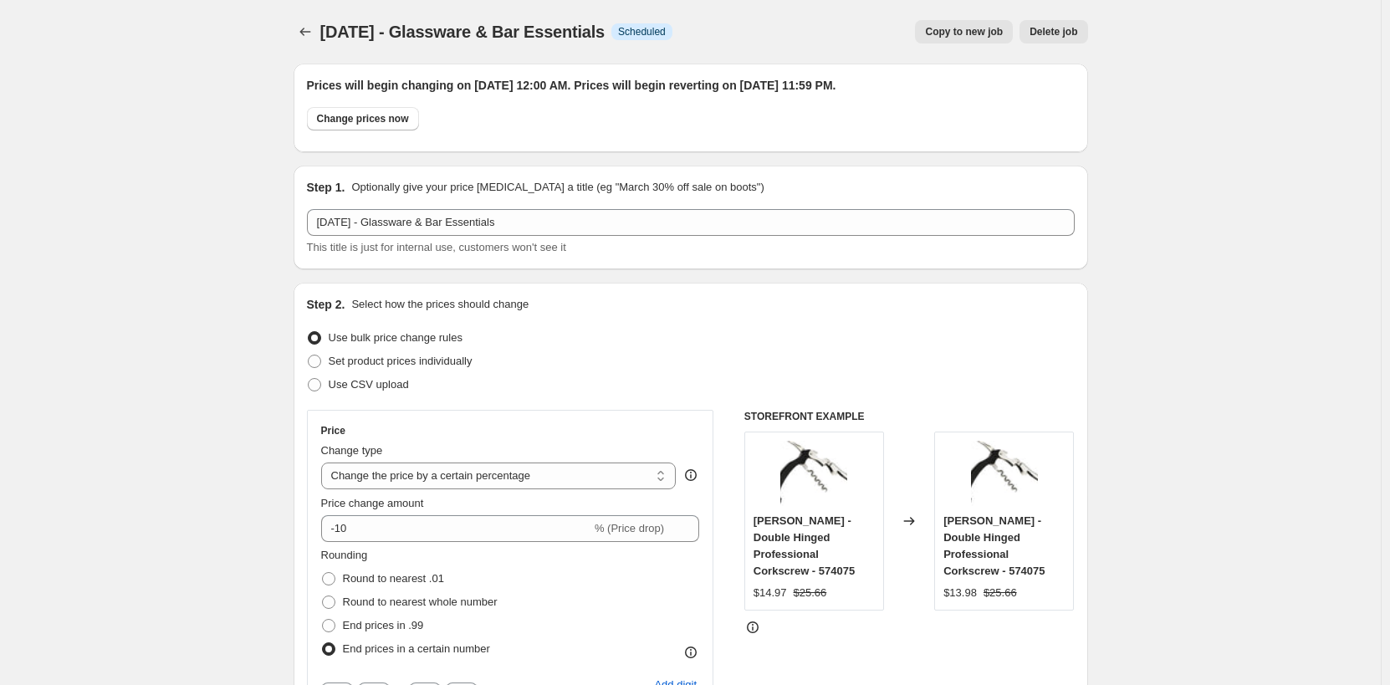
click at [300, 34] on icon "Price change jobs" at bounding box center [305, 31] width 17 height 17
